Goal: Transaction & Acquisition: Book appointment/travel/reservation

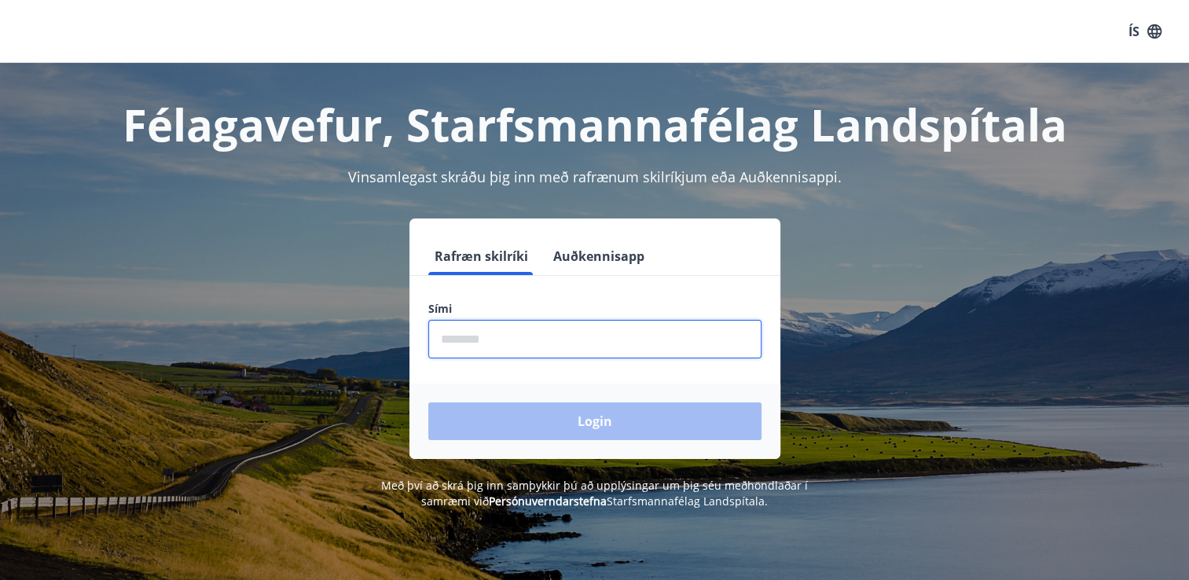
click at [490, 347] on input "phone" at bounding box center [594, 339] width 333 height 39
type input "********"
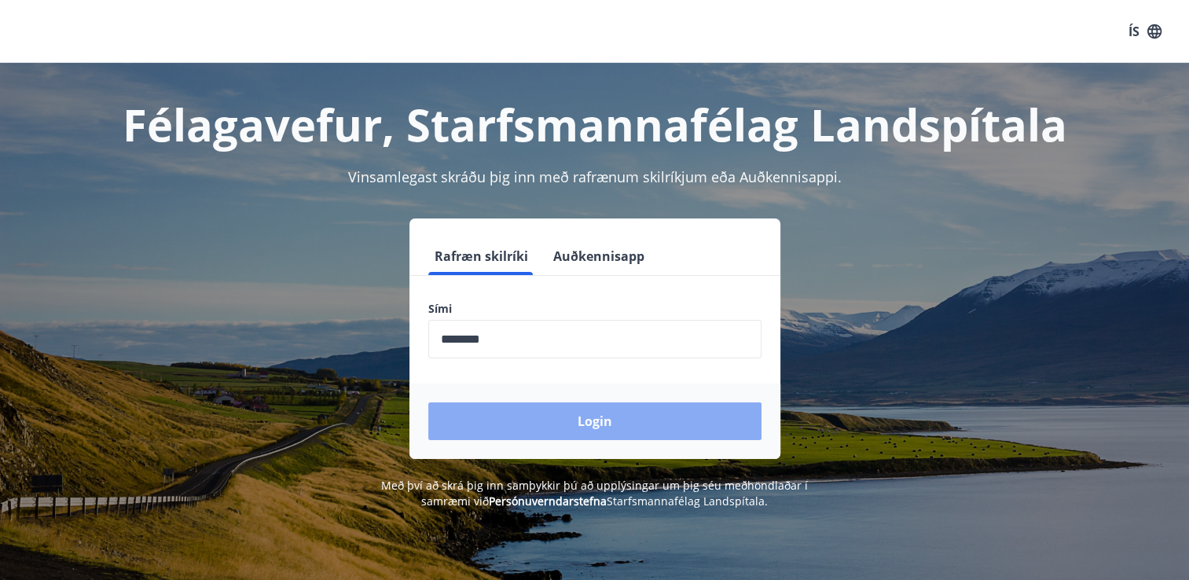
click at [569, 425] on button "Login" at bounding box center [594, 422] width 333 height 38
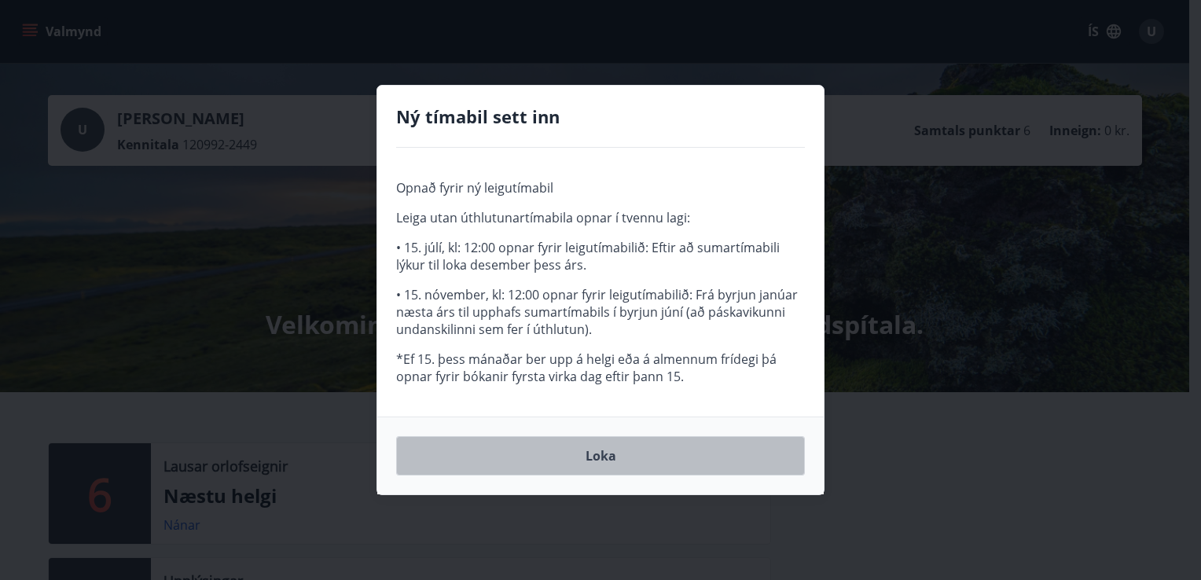
click at [621, 454] on button "Loka" at bounding box center [600, 455] width 409 height 39
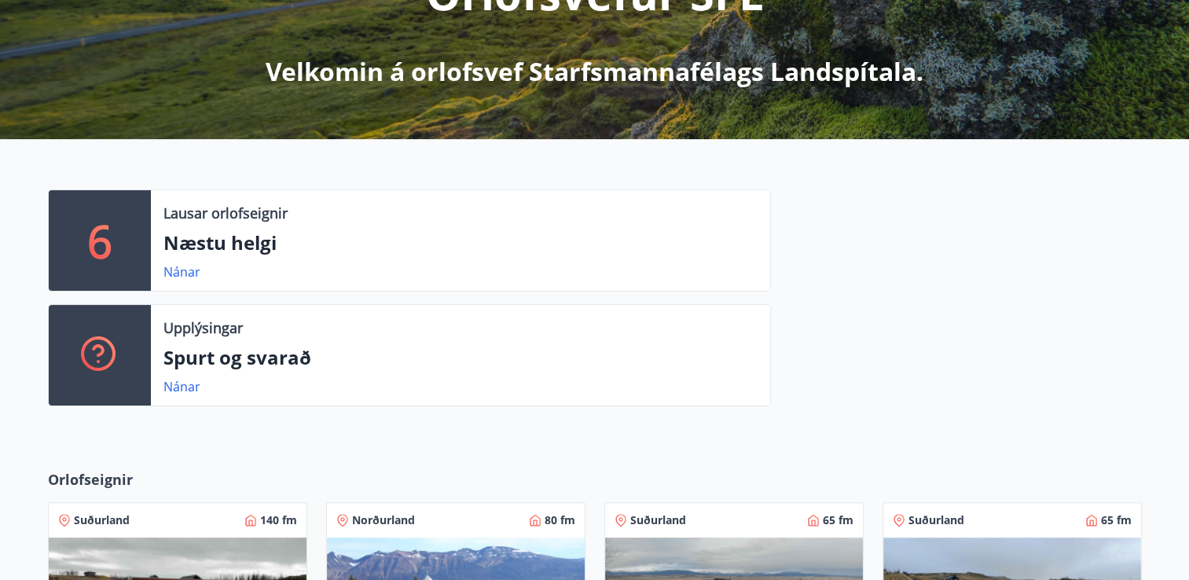
scroll to position [239, 0]
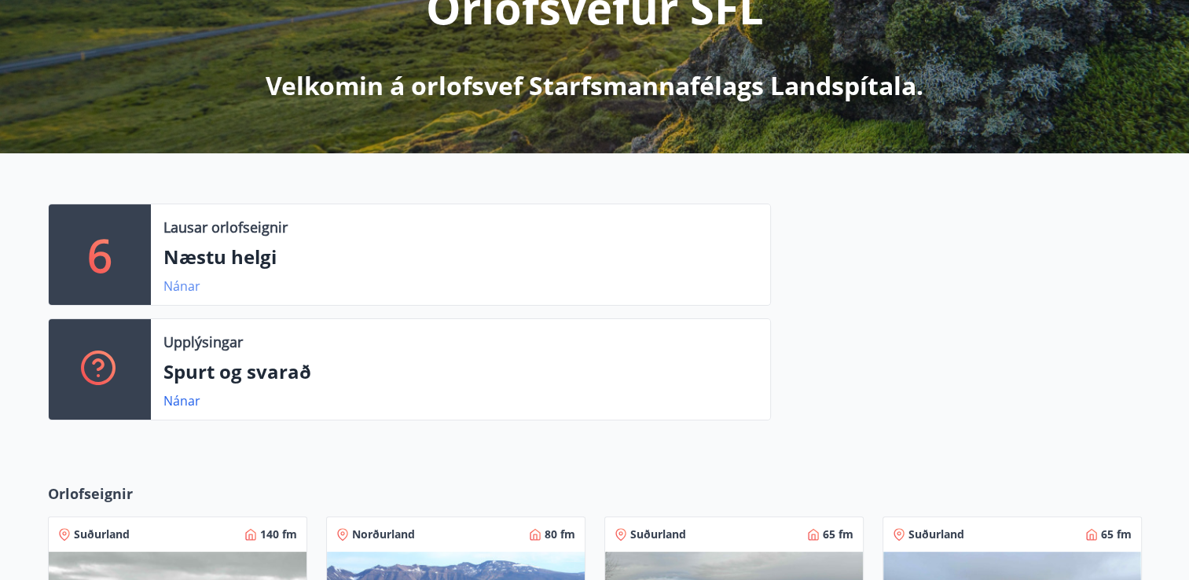
click at [176, 292] on link "Nánar" at bounding box center [182, 286] width 37 height 17
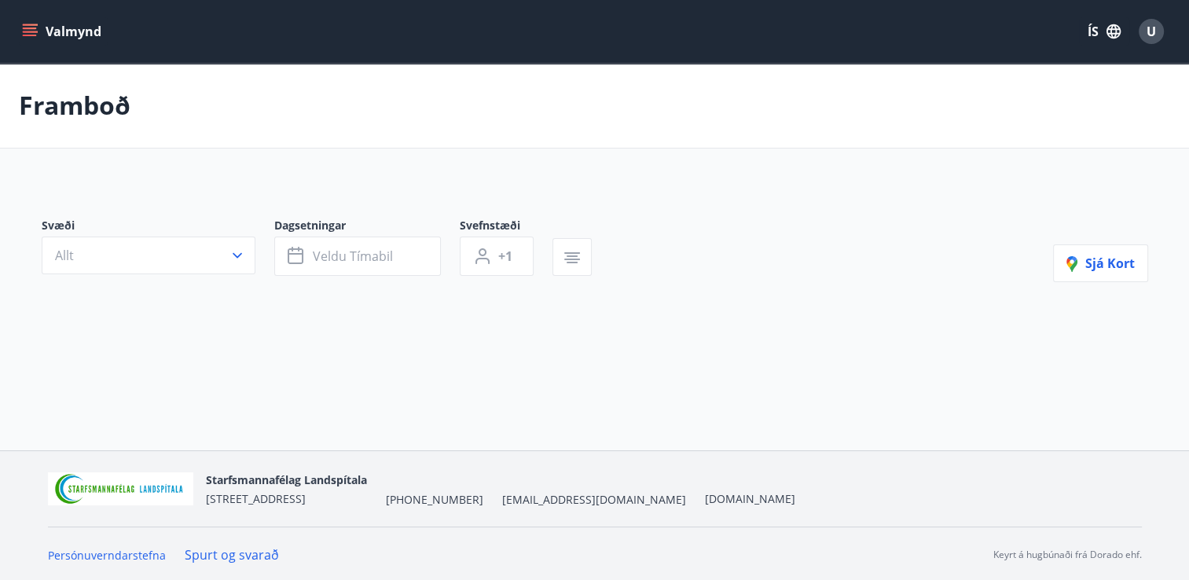
type input "*"
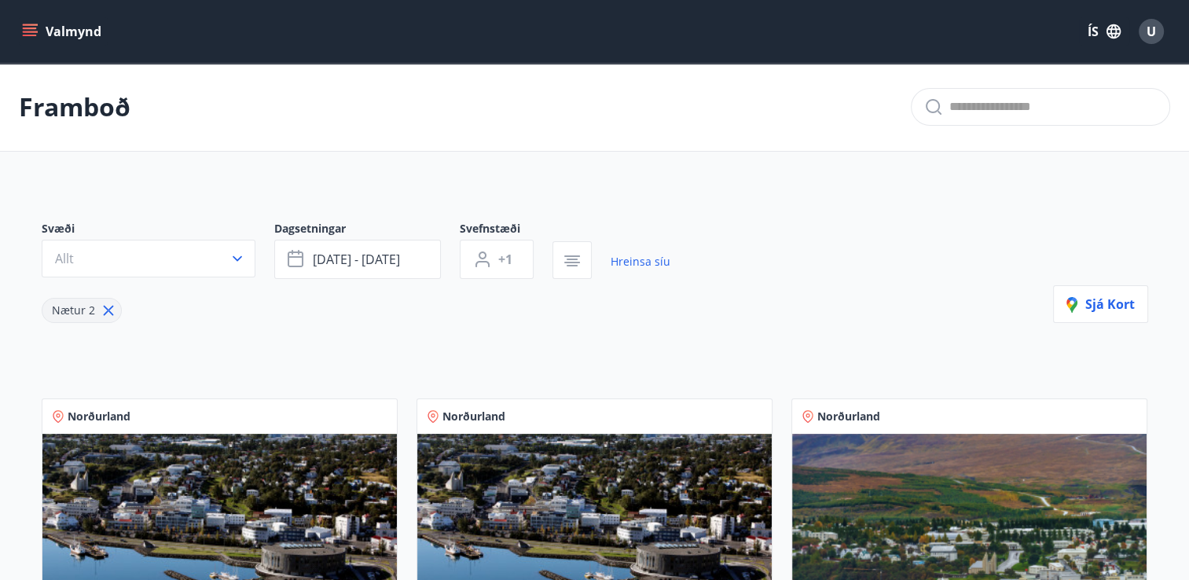
click at [20, 29] on button "Valmynd" at bounding box center [63, 31] width 89 height 28
